Goal: Information Seeking & Learning: Learn about a topic

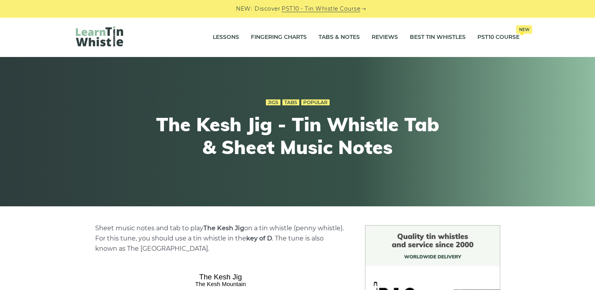
scroll to position [173, 0]
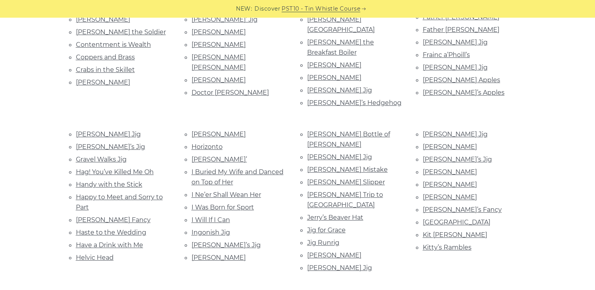
scroll to position [393, 0]
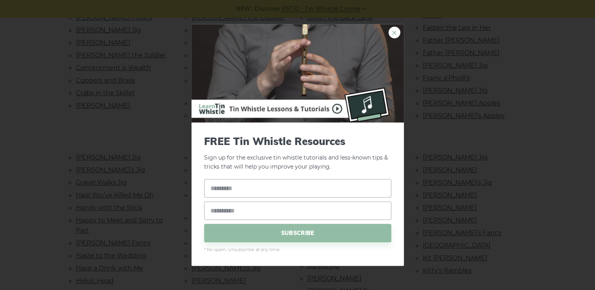
click at [392, 29] on link "×" at bounding box center [395, 33] width 12 height 12
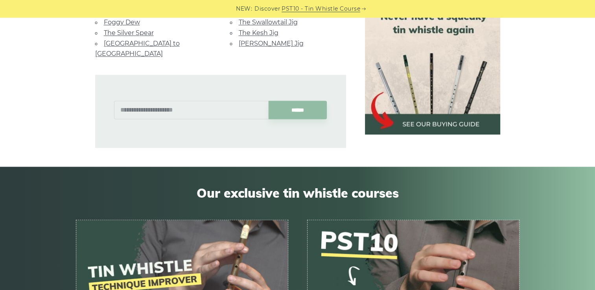
scroll to position [1211, 0]
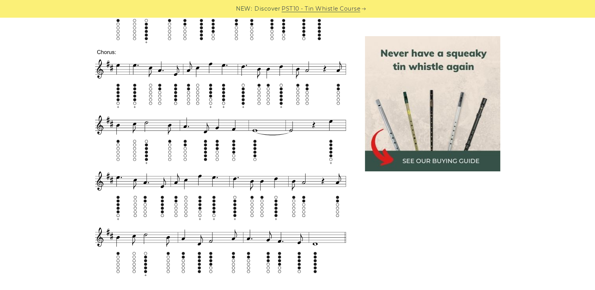
scroll to position [488, 0]
